Goal: Information Seeking & Learning: Learn about a topic

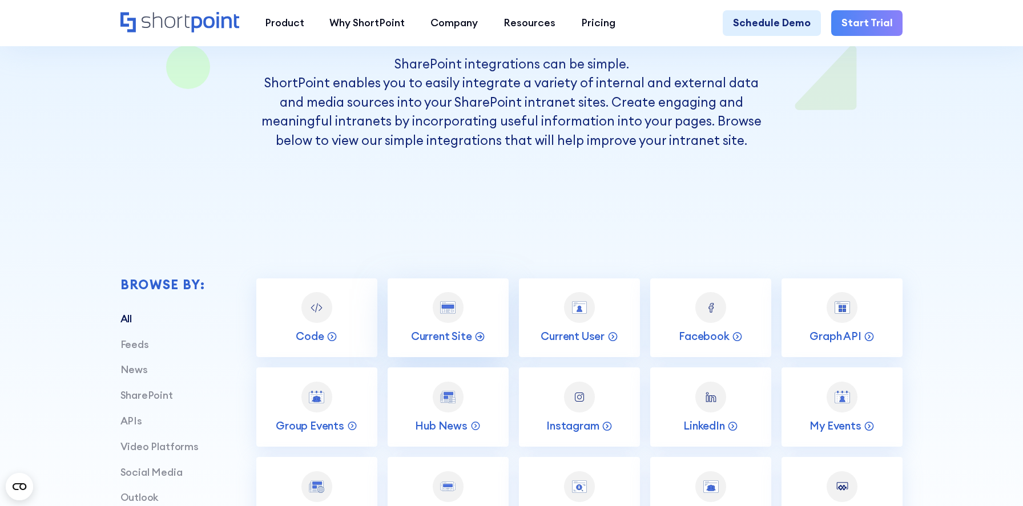
scroll to position [266, 0]
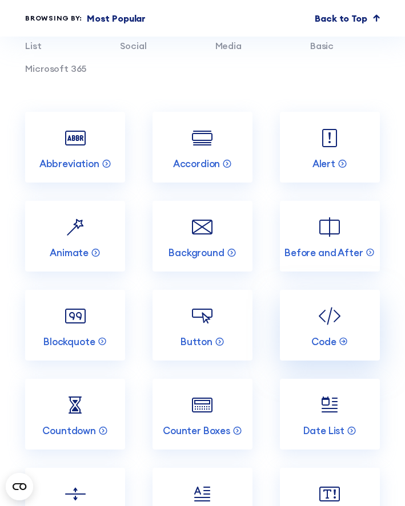
scroll to position [1227, 0]
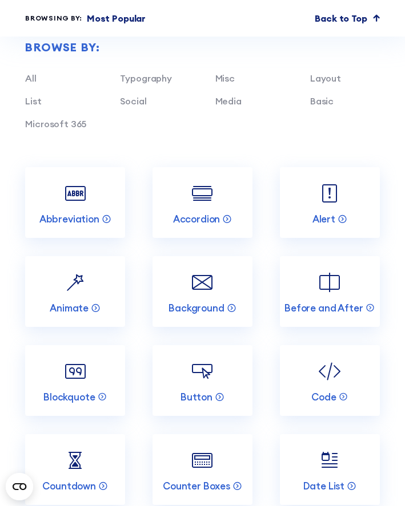
click at [350, 144] on div "Browse by: All Typography Misc Layout List Social Media Basic Microsoft 365" at bounding box center [202, 87] width 354 height 160
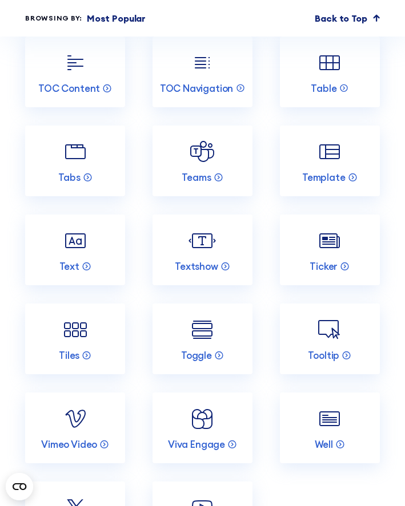
scroll to position [2707, 0]
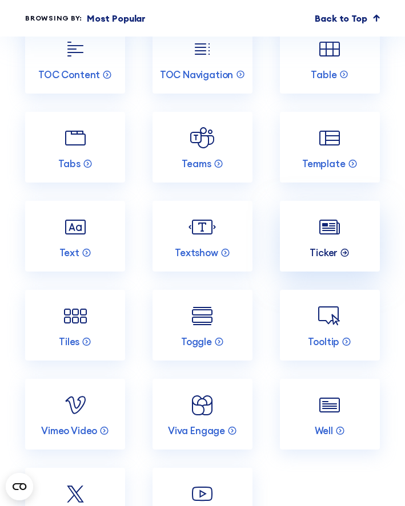
click at [336, 252] on p "Ticker" at bounding box center [323, 253] width 28 height 13
